Goal: Navigation & Orientation: Find specific page/section

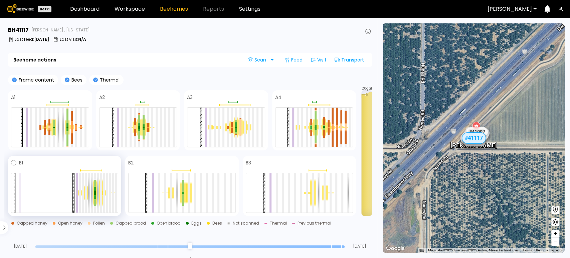
click at [102, 194] on div at bounding box center [103, 193] width 6 height 6
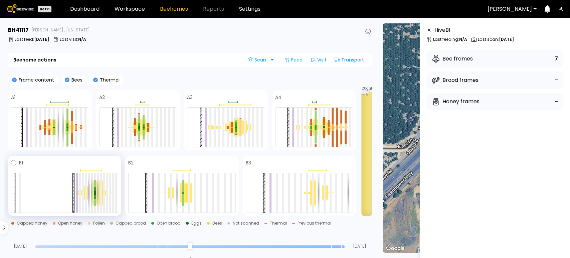
click at [20, 192] on div at bounding box center [20, 192] width 2 height 39
